Goal: Task Accomplishment & Management: Use online tool/utility

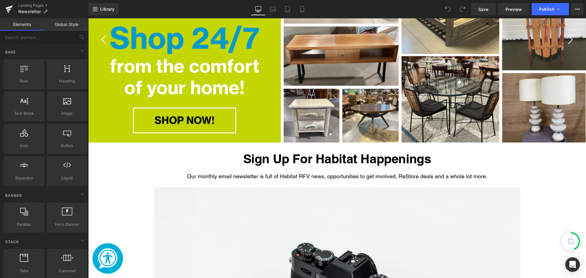
scroll to position [244, 0]
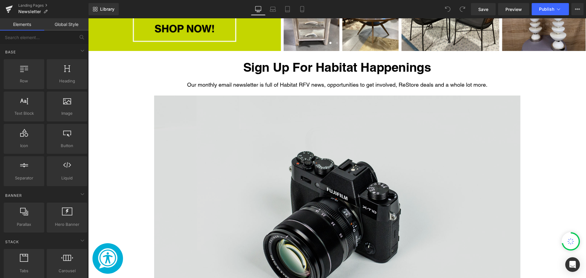
click at [333, 165] on img "Main content" at bounding box center [337, 217] width 366 height 243
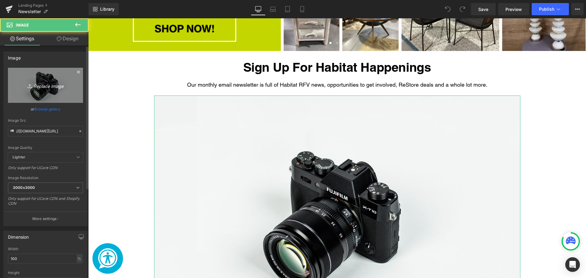
click at [50, 89] on link "Replace Image" at bounding box center [45, 85] width 75 height 35
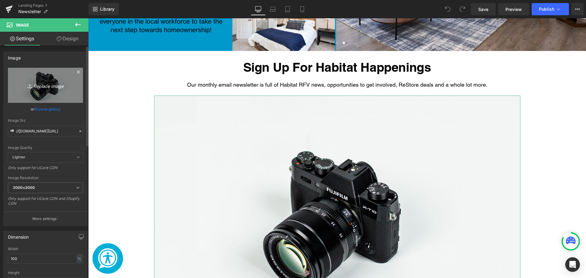
type input "C:\fakepath\Website Banners (19).png"
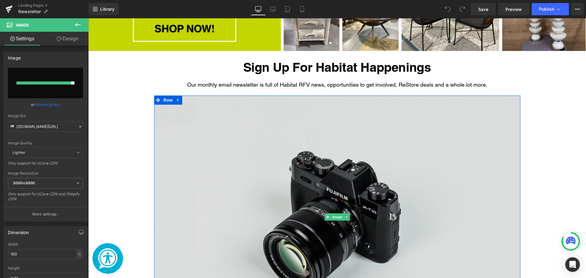
type input "https://ucarecdn.com/a346d4a5-cf32-4cf6-bf24-7a383d7d137f/-/format/auto/-/previ…"
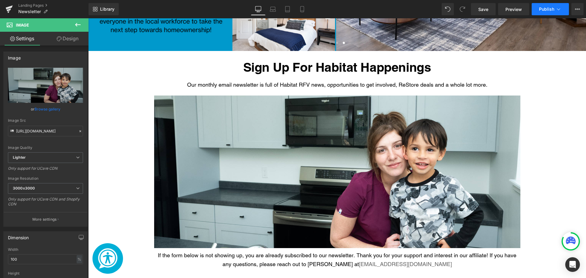
click at [559, 7] on icon at bounding box center [559, 9] width 6 height 6
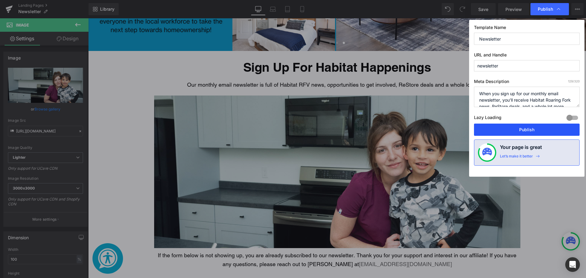
click at [533, 125] on button "Publish" at bounding box center [527, 130] width 106 height 12
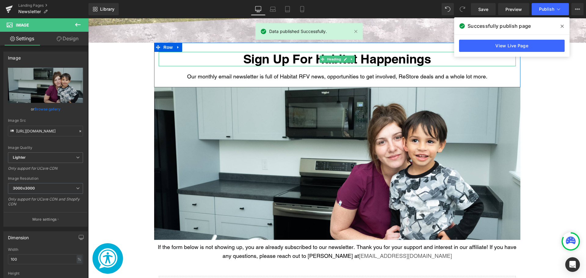
scroll to position [305, 0]
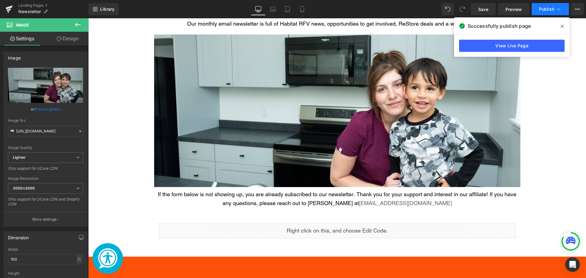
click at [551, 13] on button "Publish" at bounding box center [550, 9] width 37 height 12
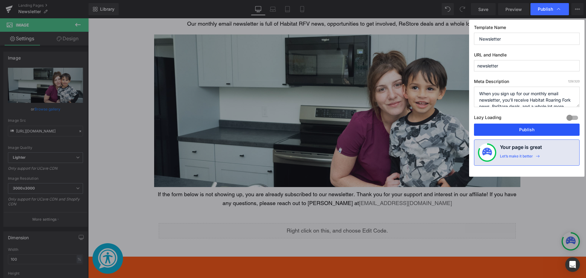
click at [509, 130] on button "Publish" at bounding box center [527, 130] width 106 height 12
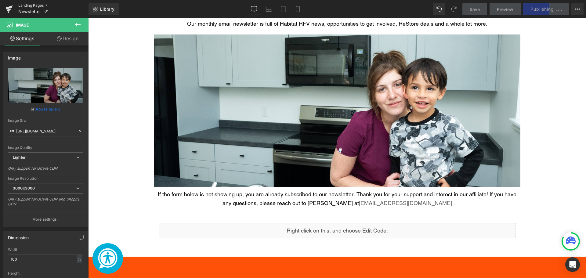
click at [36, 3] on link "Landing Pages" at bounding box center [53, 5] width 70 height 5
